Goal: Browse casually

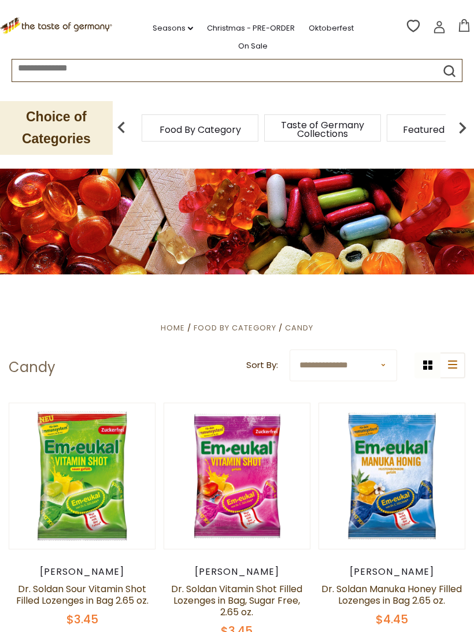
scroll to position [3, 0]
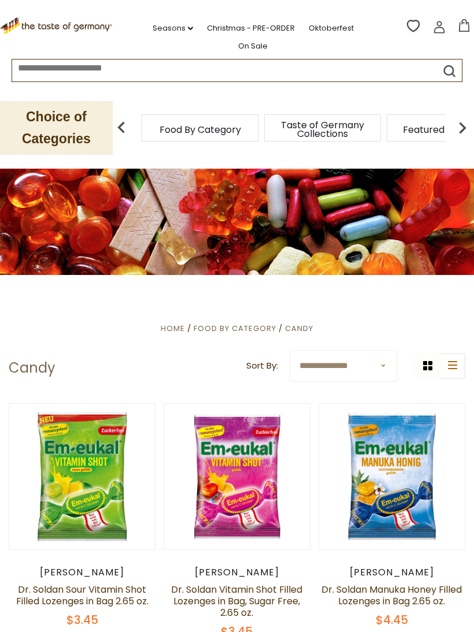
click at [353, 360] on select "**********" at bounding box center [342, 366] width 107 height 32
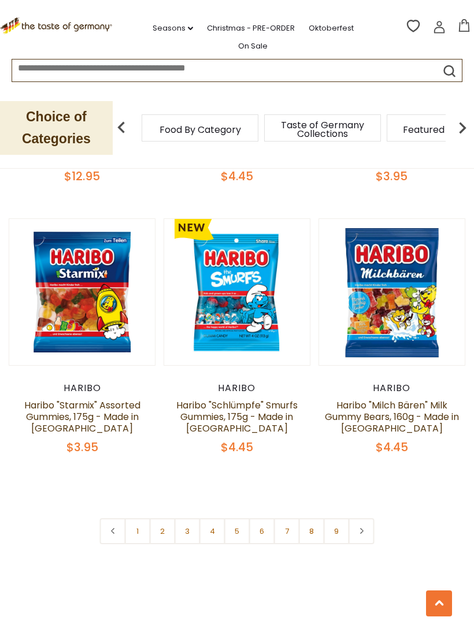
scroll to position [3211, 0]
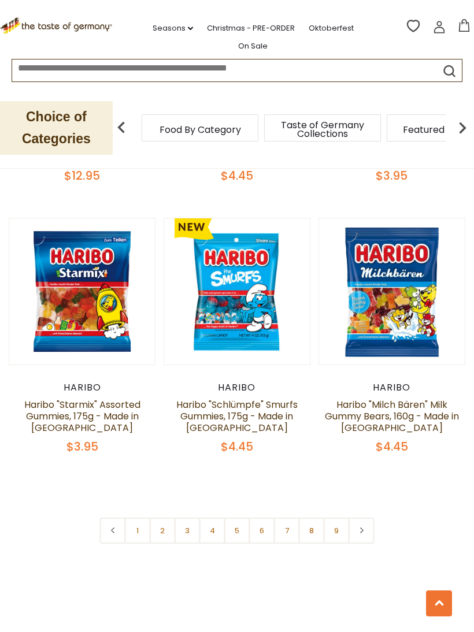
click at [163, 520] on link "2" at bounding box center [163, 531] width 26 height 26
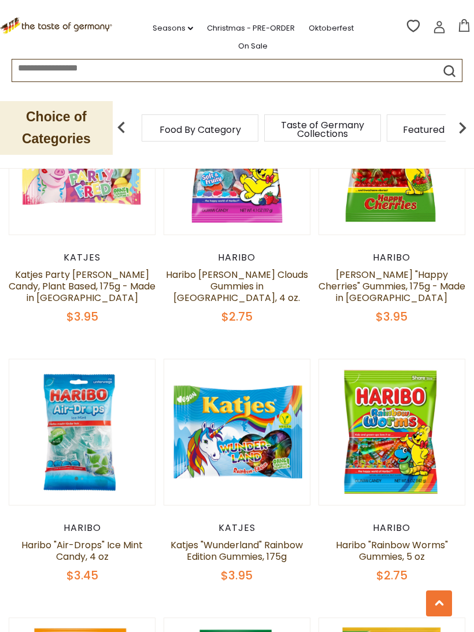
scroll to position [2493, 0]
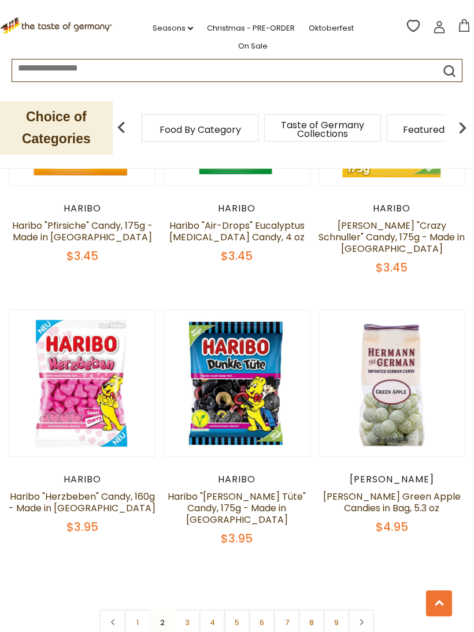
click at [367, 609] on link at bounding box center [361, 622] width 26 height 26
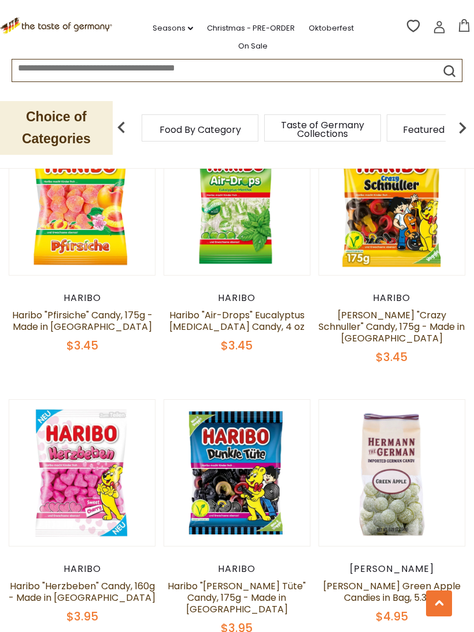
scroll to position [3150, 0]
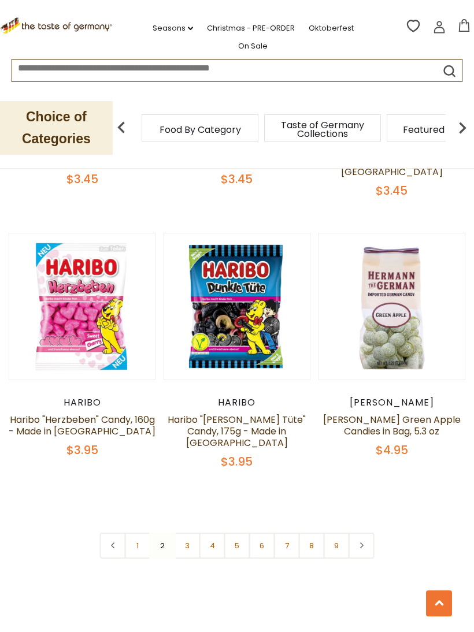
click at [366, 533] on link at bounding box center [361, 546] width 26 height 26
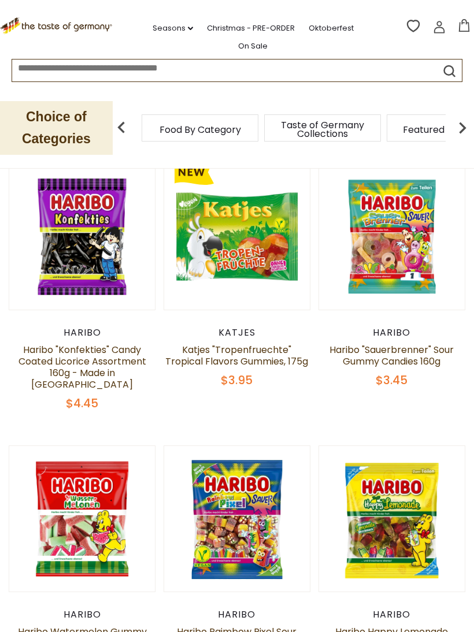
scroll to position [616, 0]
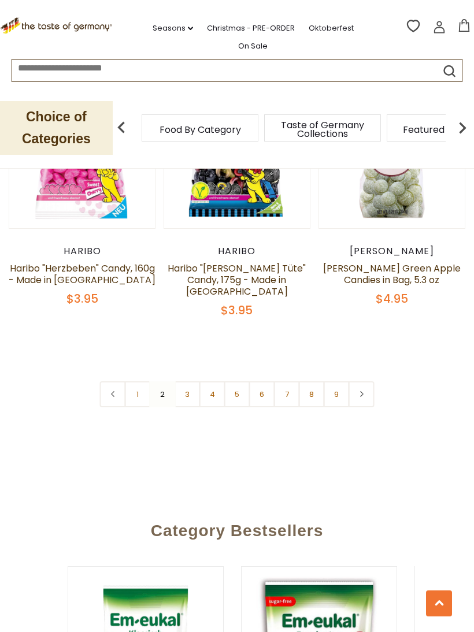
click at [180, 381] on link "3" at bounding box center [187, 394] width 26 height 26
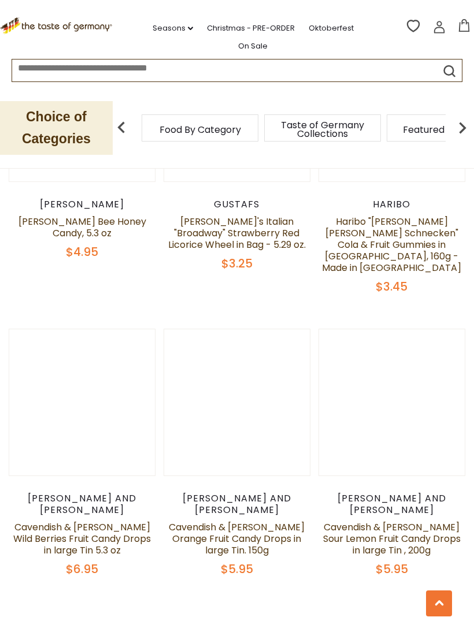
scroll to position [3156, 0]
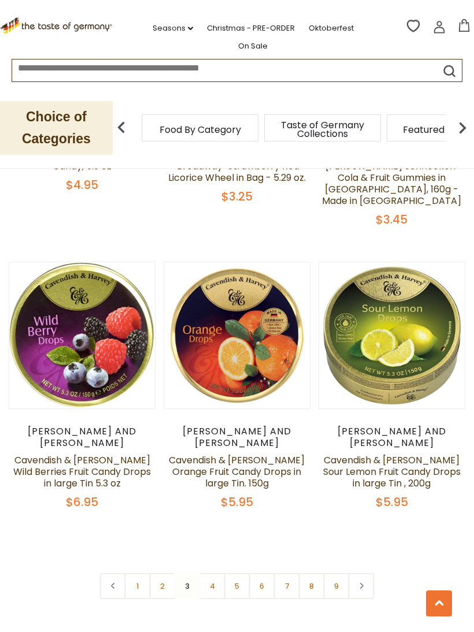
click at [209, 573] on link "4" at bounding box center [212, 586] width 26 height 26
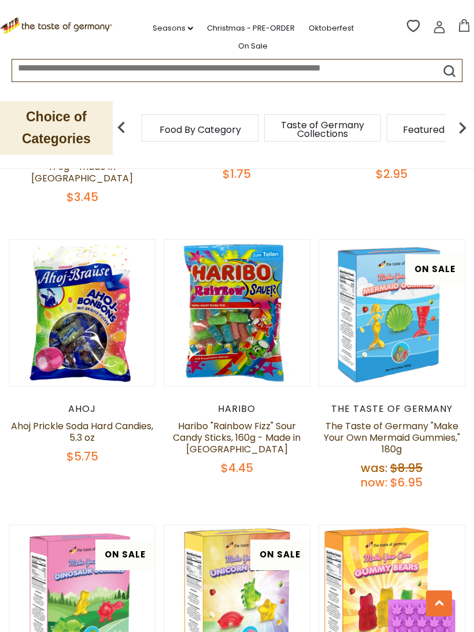
scroll to position [1882, 0]
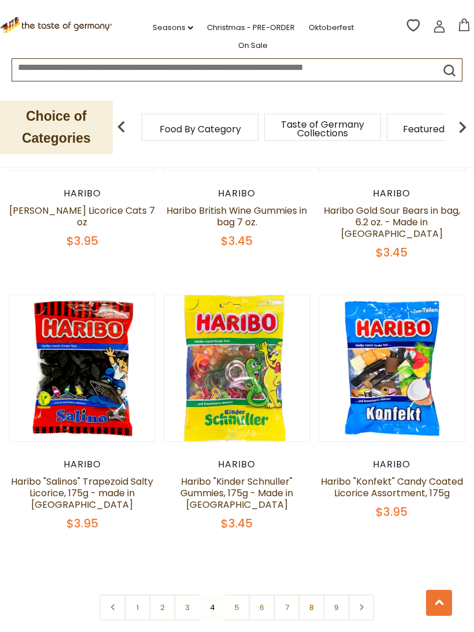
click at [244, 595] on link "5" at bounding box center [237, 608] width 26 height 26
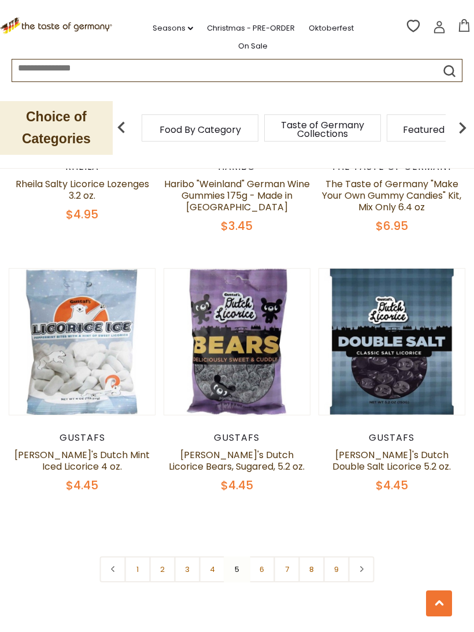
scroll to position [3120, 0]
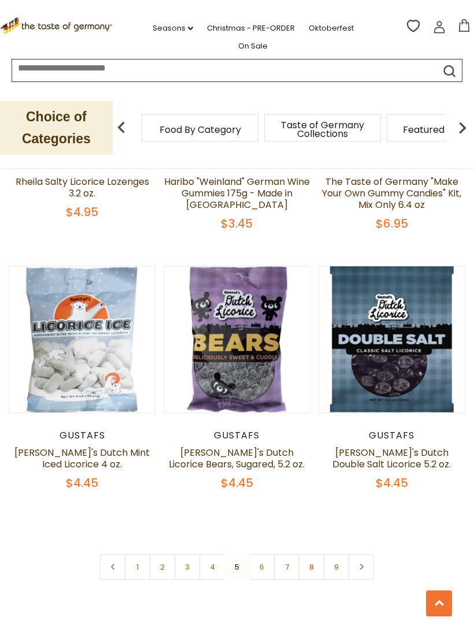
click at [267, 554] on link "6" at bounding box center [262, 567] width 26 height 26
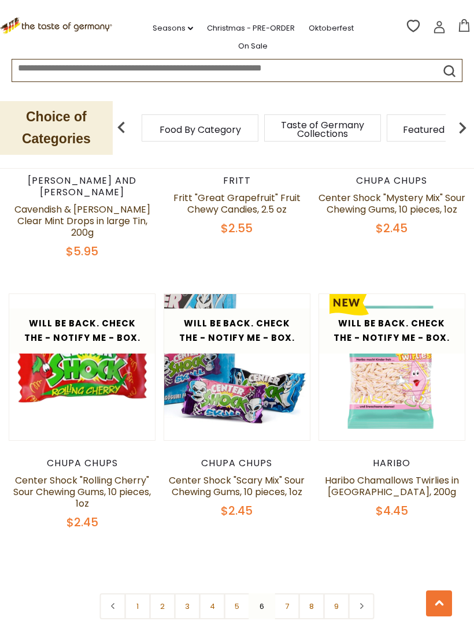
scroll to position [3136, 0]
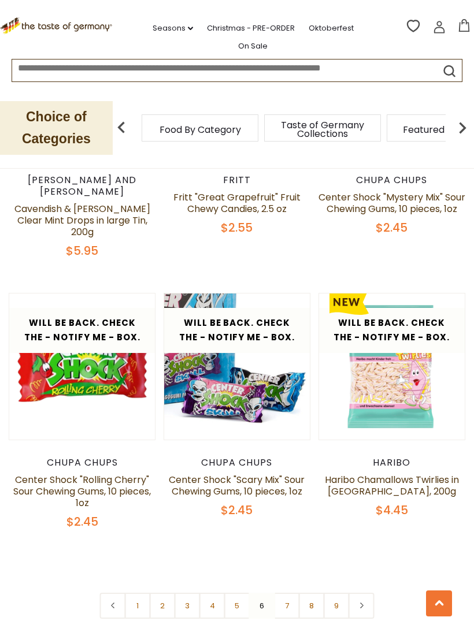
click at [291, 593] on link "7" at bounding box center [287, 606] width 26 height 26
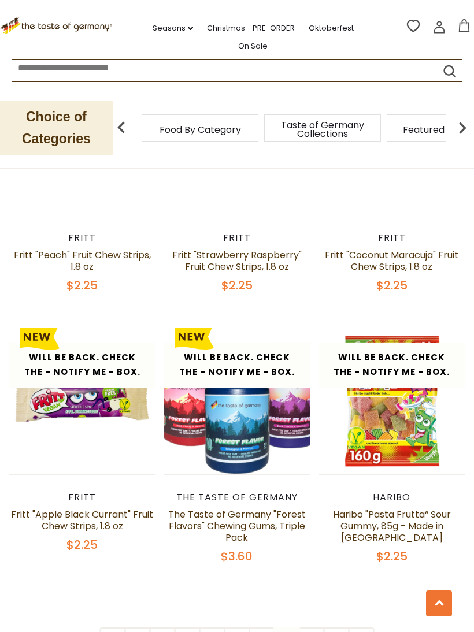
scroll to position [3035, 0]
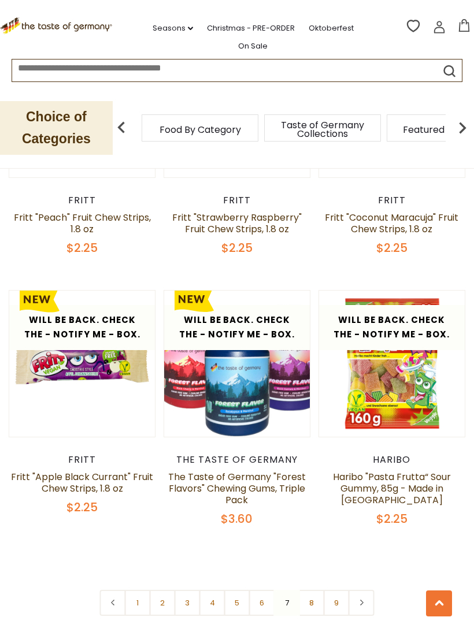
click at [310, 590] on link "8" at bounding box center [312, 603] width 26 height 26
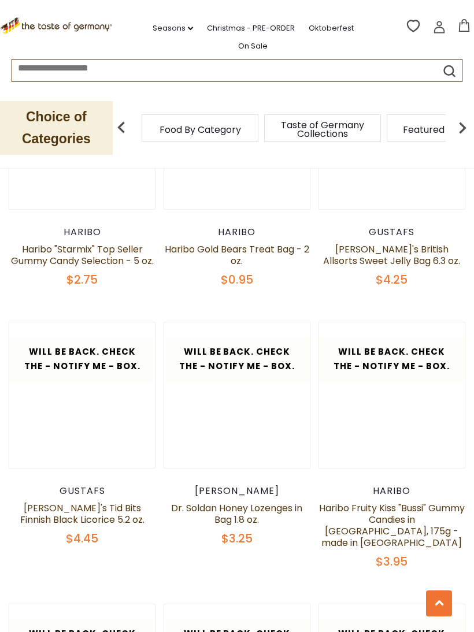
scroll to position [2794, 0]
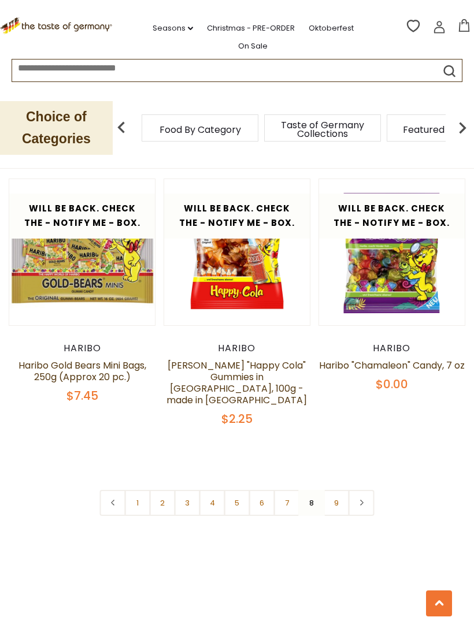
click at [341, 490] on link "9" at bounding box center [336, 503] width 26 height 26
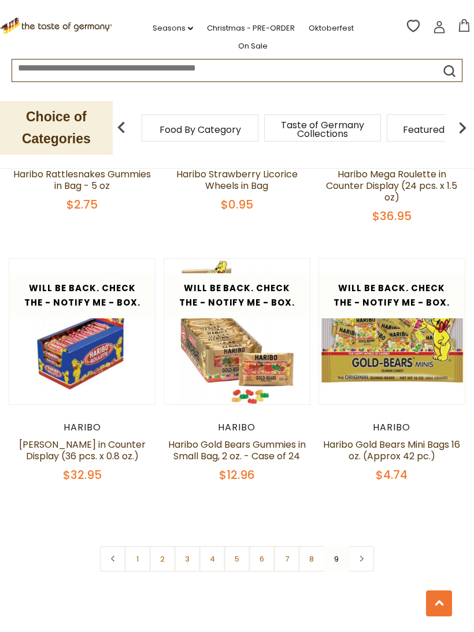
scroll to position [702, 0]
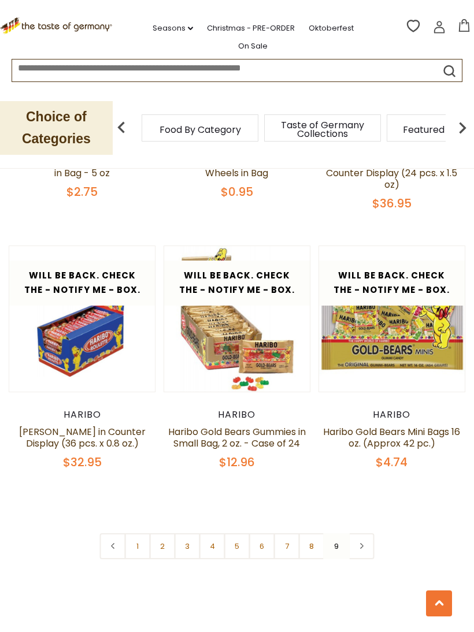
click at [243, 536] on link "5" at bounding box center [237, 546] width 26 height 26
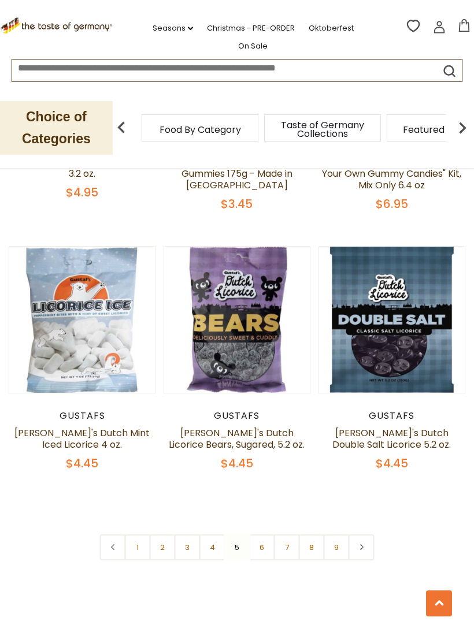
scroll to position [3165, 0]
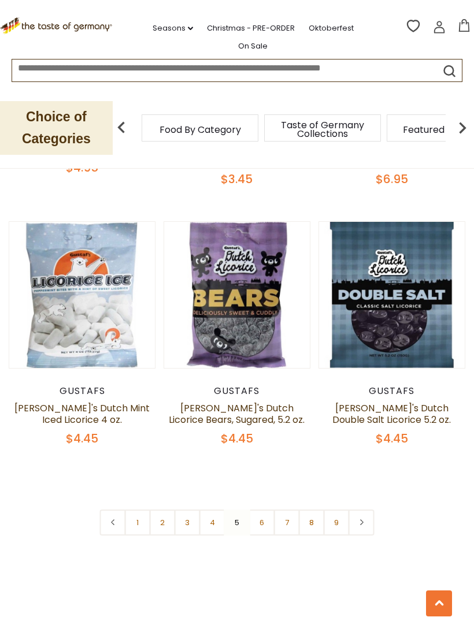
click at [270, 510] on link "6" at bounding box center [262, 523] width 26 height 26
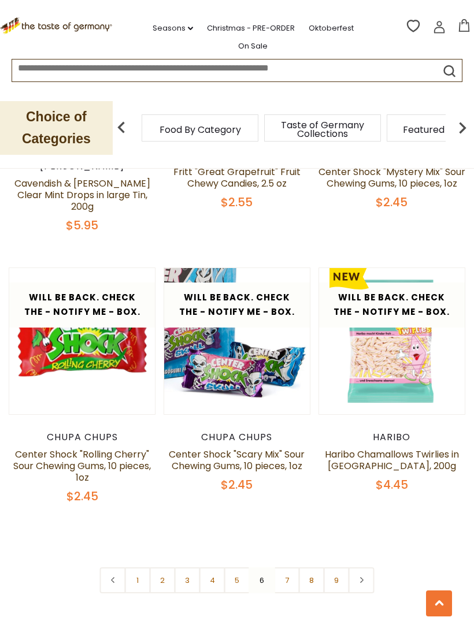
scroll to position [3254, 0]
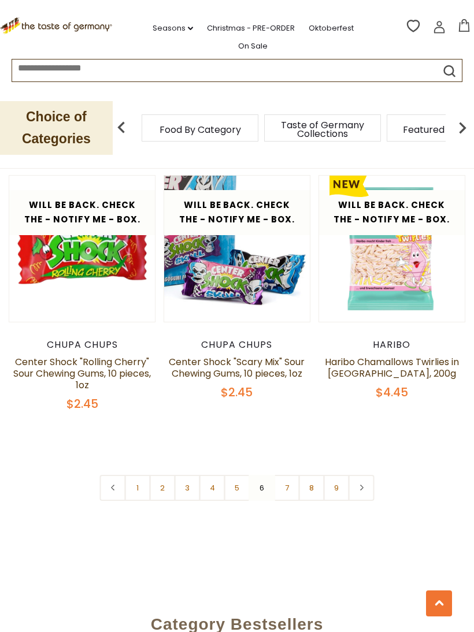
click at [293, 475] on link "7" at bounding box center [287, 488] width 26 height 26
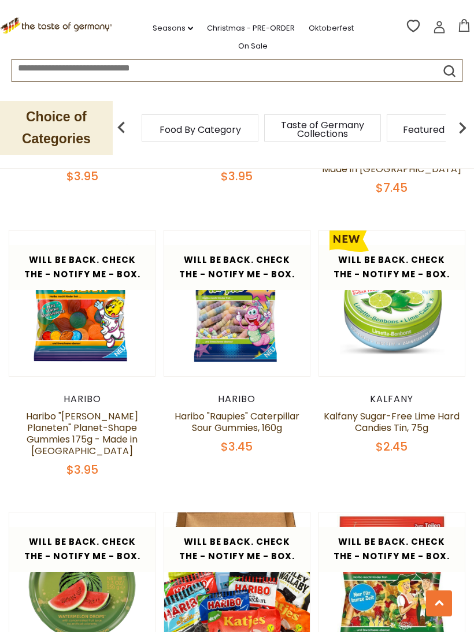
scroll to position [707, 0]
